Goal: Information Seeking & Learning: Learn about a topic

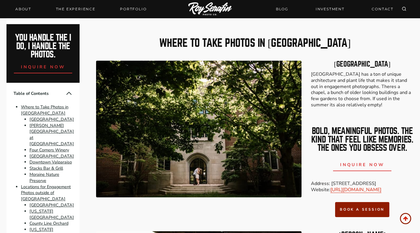
scroll to position [487, 0]
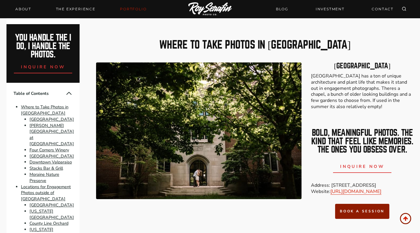
click at [136, 9] on link "Portfolio" at bounding box center [133, 9] width 34 height 8
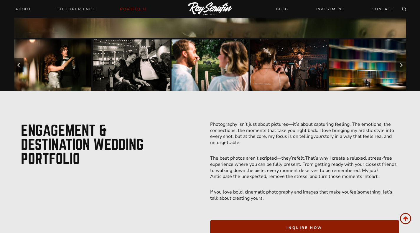
scroll to position [255, 0]
click at [399, 63] on icon "Next slide" at bounding box center [401, 65] width 5 height 5
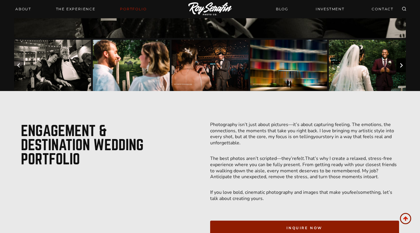
click at [400, 65] on icon "Next slide" at bounding box center [401, 65] width 5 height 5
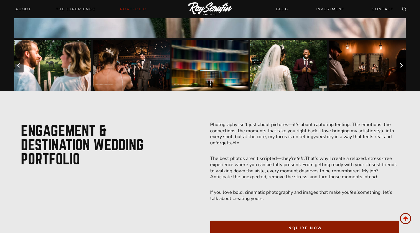
click at [400, 65] on icon "Next slide" at bounding box center [401, 65] width 5 height 5
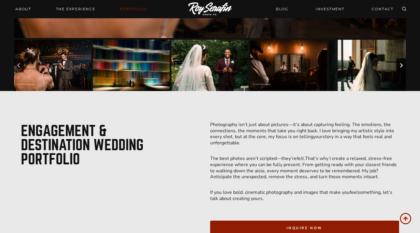
click at [400, 65] on icon "Next slide" at bounding box center [401, 65] width 5 height 5
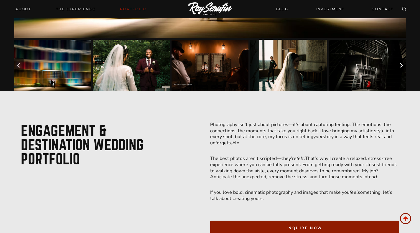
click at [400, 65] on icon "Next slide" at bounding box center [401, 65] width 5 height 5
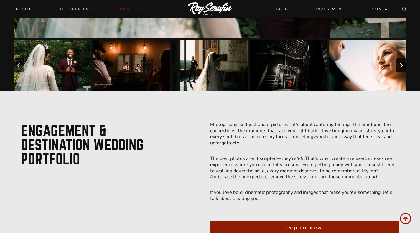
click at [400, 65] on icon "Next slide" at bounding box center [401, 65] width 5 height 5
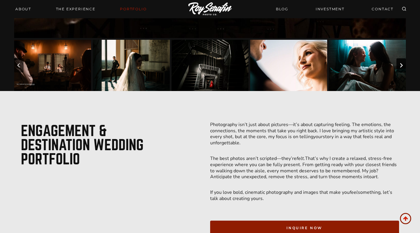
click at [400, 65] on icon "Next slide" at bounding box center [401, 65] width 5 height 5
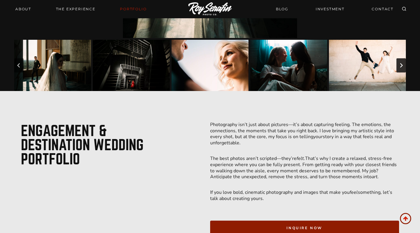
click at [400, 65] on icon "Next slide" at bounding box center [401, 65] width 5 height 5
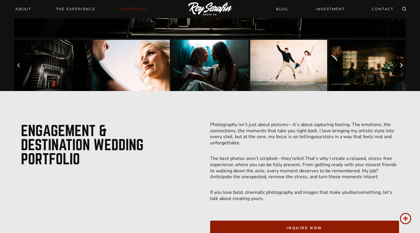
click at [400, 65] on icon "Next slide" at bounding box center [401, 65] width 5 height 5
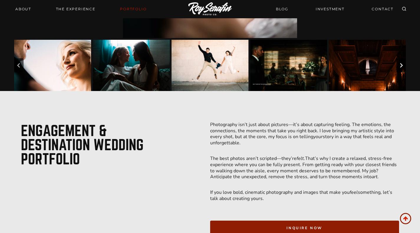
click at [400, 65] on icon "Next slide" at bounding box center [401, 65] width 5 height 5
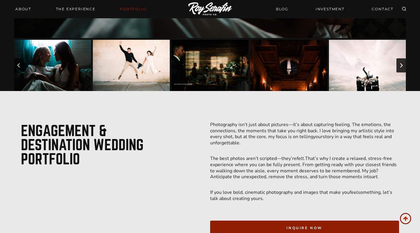
click at [400, 65] on icon "Next slide" at bounding box center [401, 65] width 5 height 5
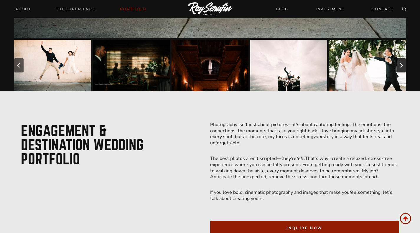
click at [400, 65] on icon "Next slide" at bounding box center [401, 65] width 5 height 5
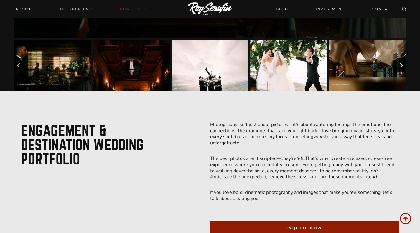
click at [400, 65] on icon "Next slide" at bounding box center [401, 65] width 5 height 5
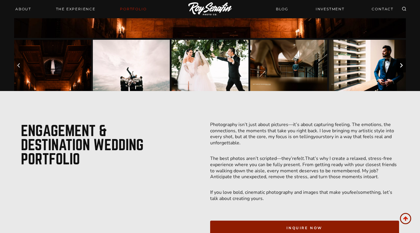
click at [400, 65] on icon "Next slide" at bounding box center [401, 65] width 5 height 5
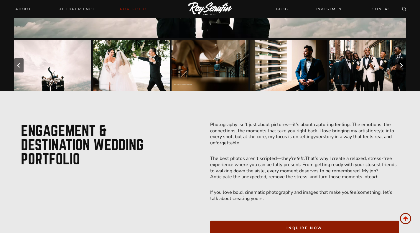
click at [400, 65] on icon "Next slide" at bounding box center [401, 65] width 5 height 5
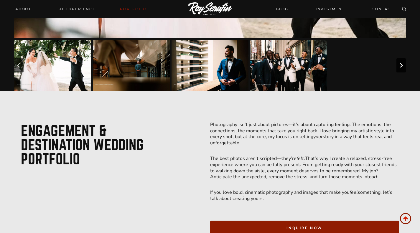
click at [400, 65] on icon "Next slide" at bounding box center [401, 65] width 5 height 5
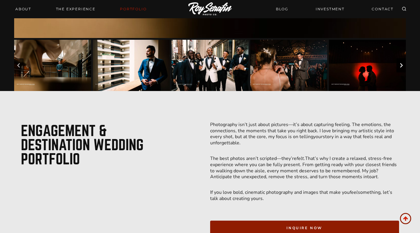
click at [400, 65] on icon "Next slide" at bounding box center [401, 65] width 5 height 5
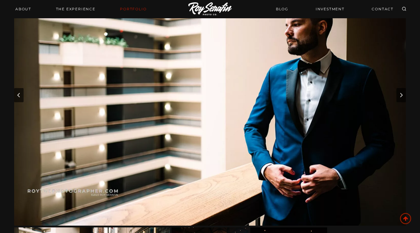
scroll to position [64, 0]
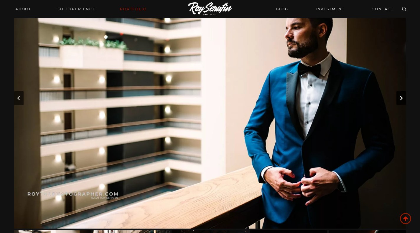
click at [403, 98] on icon "Next slide" at bounding box center [401, 98] width 5 height 5
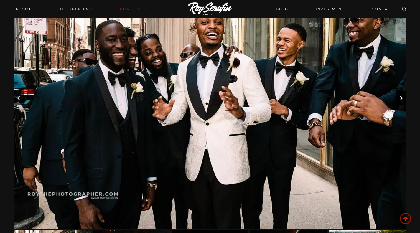
click at [403, 98] on icon "Next slide" at bounding box center [401, 98] width 5 height 5
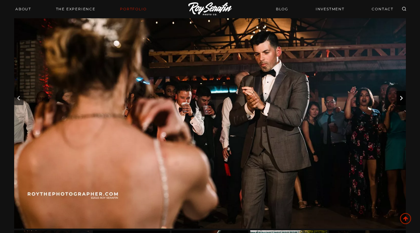
click at [403, 98] on icon "Next slide" at bounding box center [401, 98] width 5 height 5
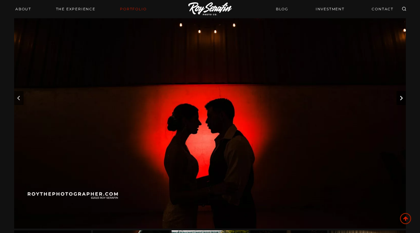
click at [403, 98] on icon "Next slide" at bounding box center [401, 98] width 5 height 5
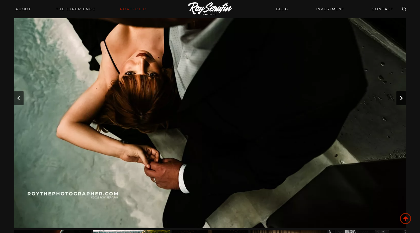
click at [403, 98] on icon "Next slide" at bounding box center [401, 98] width 5 height 5
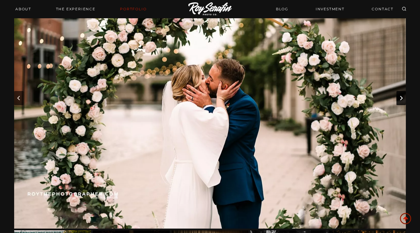
click at [403, 98] on icon "Next slide" at bounding box center [401, 98] width 5 height 5
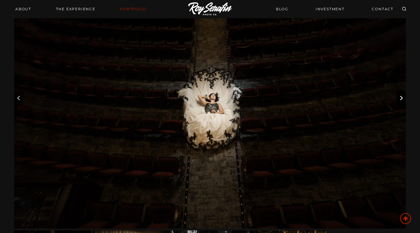
click at [403, 98] on icon "Next slide" at bounding box center [401, 98] width 5 height 5
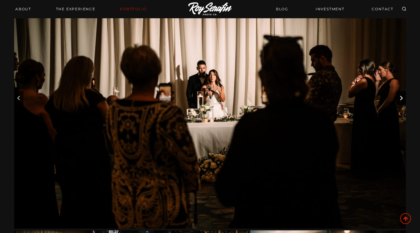
click at [403, 98] on icon "Next slide" at bounding box center [401, 98] width 5 height 5
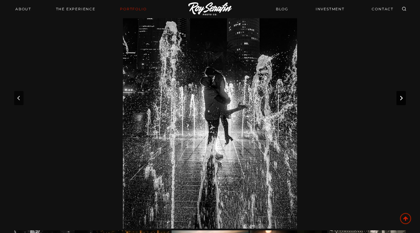
click at [403, 98] on icon "Next slide" at bounding box center [401, 98] width 5 height 5
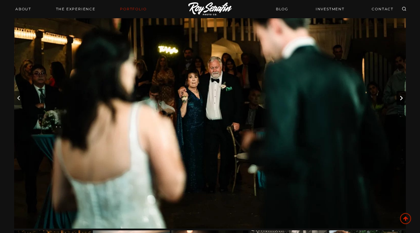
click at [403, 98] on icon "Next slide" at bounding box center [401, 98] width 5 height 5
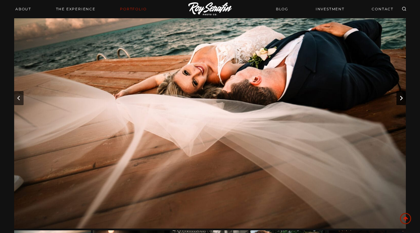
click at [403, 98] on icon "Go to first slide" at bounding box center [401, 98] width 5 height 5
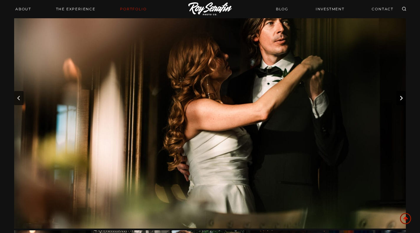
click at [403, 98] on icon "Next slide" at bounding box center [401, 98] width 5 height 5
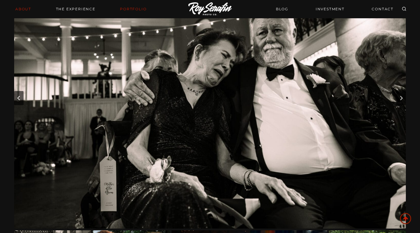
click at [30, 8] on link "About" at bounding box center [23, 9] width 23 height 8
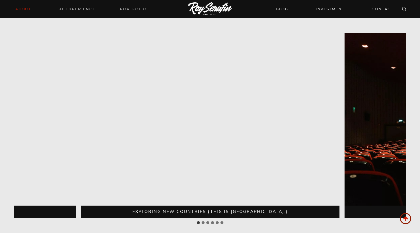
scroll to position [1258, 0]
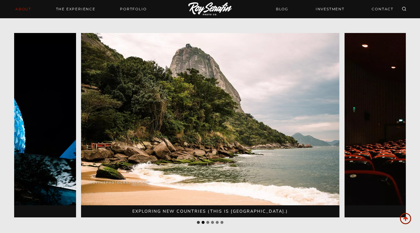
click at [203, 221] on button "Go to slide 2" at bounding box center [203, 222] width 3 height 3
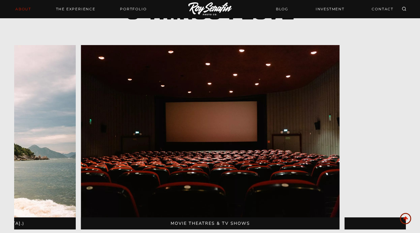
scroll to position [1246, 0]
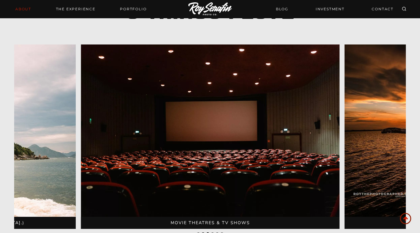
click at [206, 232] on button "Go to slide 3" at bounding box center [207, 233] width 3 height 3
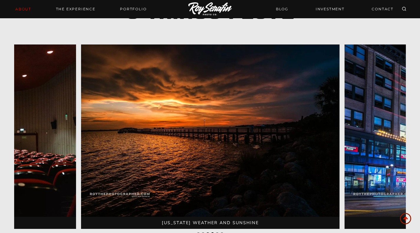
click at [211, 232] on button "Go to slide 4" at bounding box center [212, 233] width 3 height 3
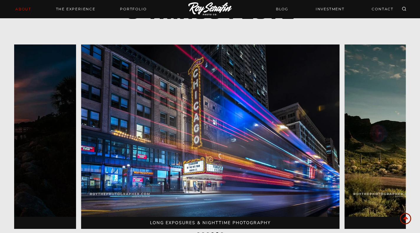
click at [216, 232] on button "Go to slide 5" at bounding box center [217, 233] width 3 height 3
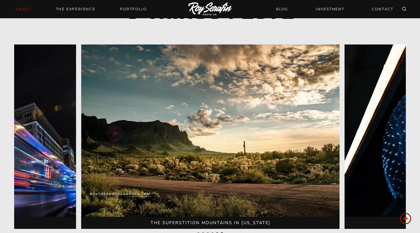
click at [220, 232] on button "Go to slide 6" at bounding box center [221, 233] width 3 height 3
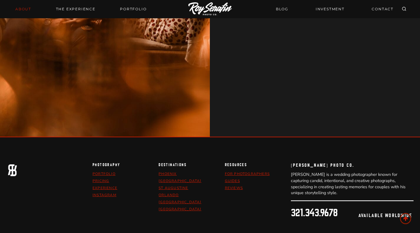
scroll to position [2098, 0]
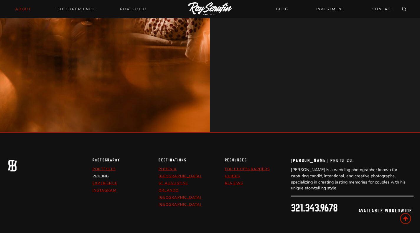
click at [104, 174] on link "pricing" at bounding box center [101, 176] width 17 height 5
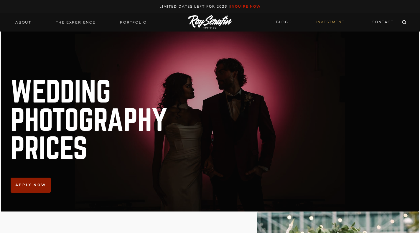
click at [195, 19] on img at bounding box center [210, 22] width 44 height 14
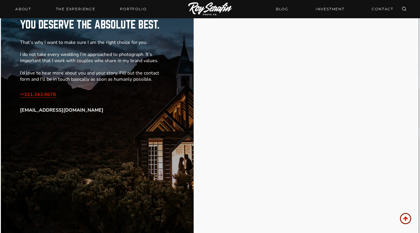
scroll to position [761, 0]
